Goal: Communication & Community: Answer question/provide support

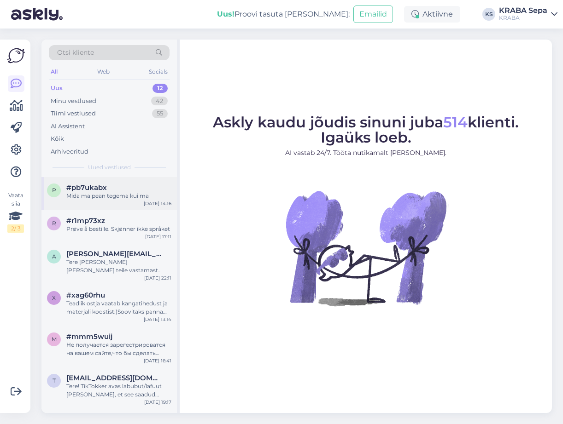
click at [113, 182] on div "p #pb7ukabx Mida ma pean tegema kui ma [DATE] 14:16" at bounding box center [108, 193] width 135 height 33
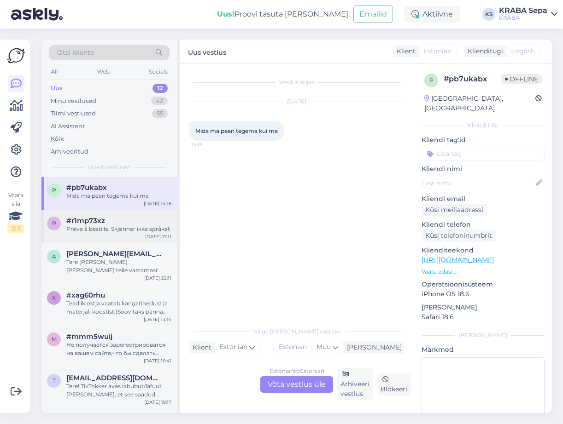
click at [111, 215] on div "r #r1mp73xz Prøve å bestille. Skjønner ikke språket [DATE] 17:11" at bounding box center [108, 226] width 135 height 33
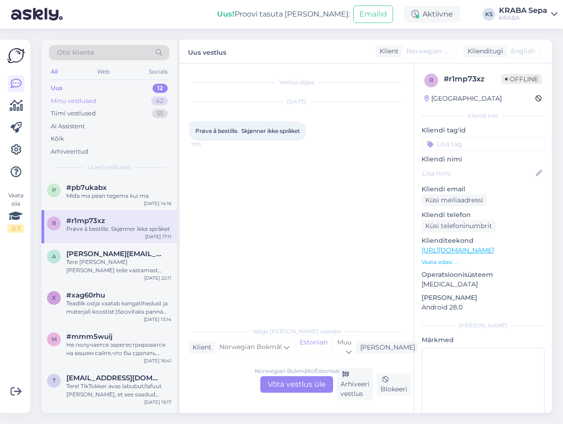
click at [127, 103] on div "Minu vestlused 42" at bounding box center [109, 101] width 121 height 13
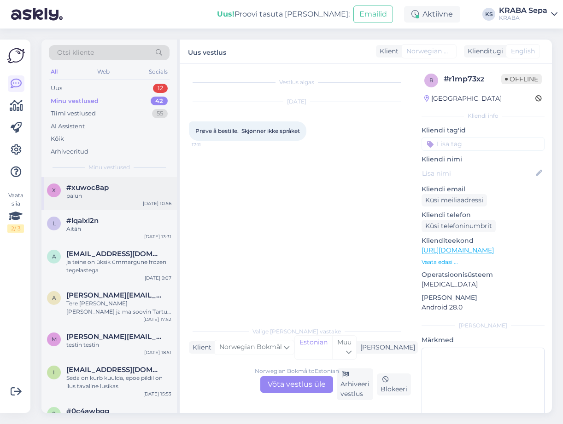
click at [130, 185] on div "#xuwoc8ap" at bounding box center [118, 188] width 105 height 8
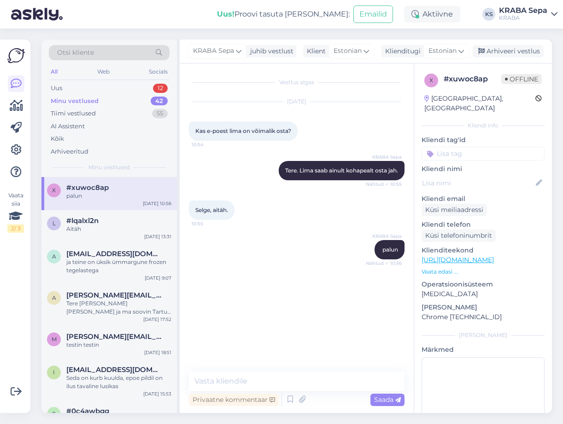
click at [101, 209] on div "x #xuwoc8ap palun [DATE] 10:56" at bounding box center [108, 193] width 135 height 33
click at [105, 231] on div "Aitäh" at bounding box center [118, 229] width 105 height 8
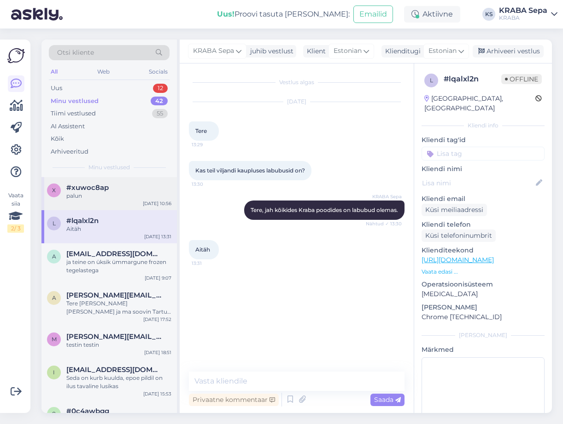
click at [109, 193] on div "palun" at bounding box center [118, 196] width 105 height 8
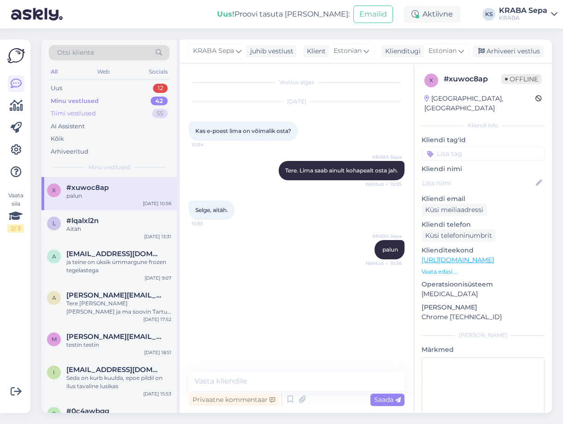
click at [122, 114] on div "Tiimi vestlused 55" at bounding box center [109, 113] width 121 height 13
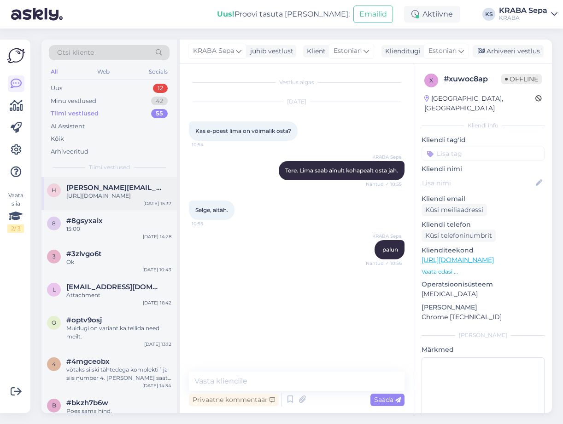
click at [104, 193] on div "[URL][DOMAIN_NAME]" at bounding box center [118, 196] width 105 height 8
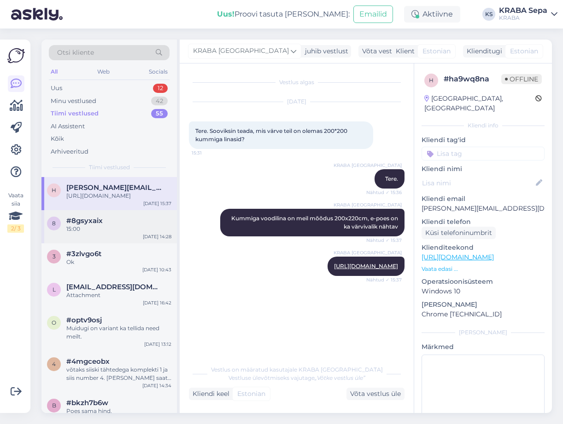
click at [98, 233] on div "15:00" at bounding box center [118, 229] width 105 height 8
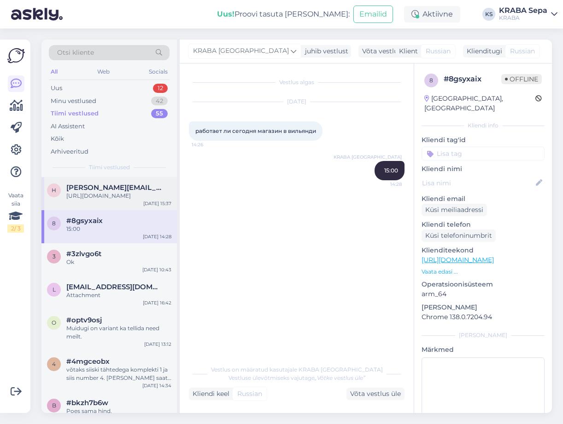
click at [102, 200] on div "[URL][DOMAIN_NAME]" at bounding box center [118, 196] width 105 height 8
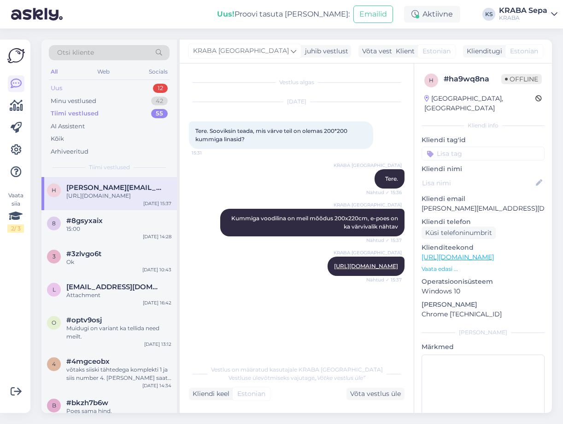
click at [111, 87] on div "Uus 12" at bounding box center [109, 88] width 121 height 13
